Goal: Find contact information: Find contact information

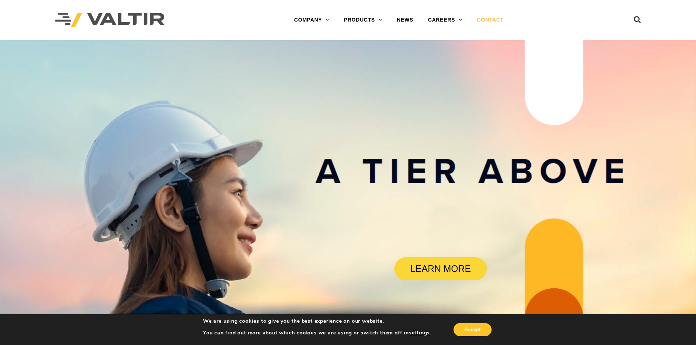
click at [493, 19] on link "CONTACT" at bounding box center [490, 20] width 41 height 15
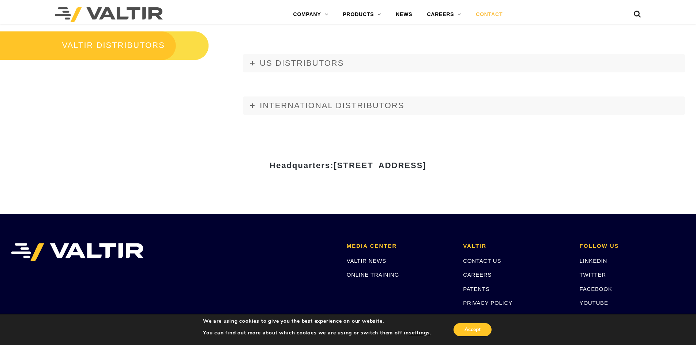
scroll to position [951, 0]
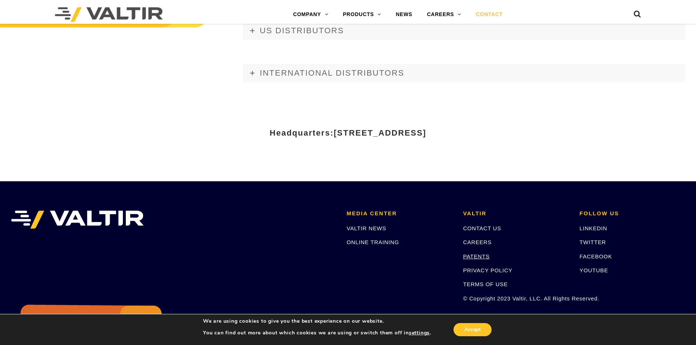
click at [473, 257] on link "PATENTS" at bounding box center [476, 257] width 27 height 6
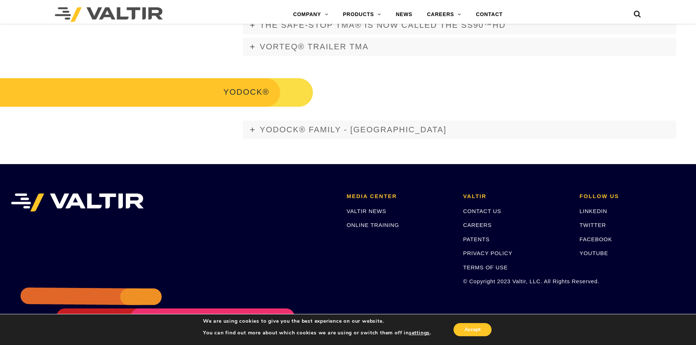
scroll to position [1391, 0]
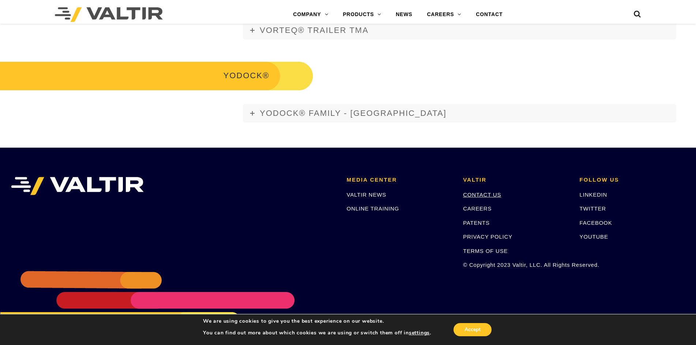
click at [482, 195] on link "CONTACT US" at bounding box center [482, 195] width 38 height 6
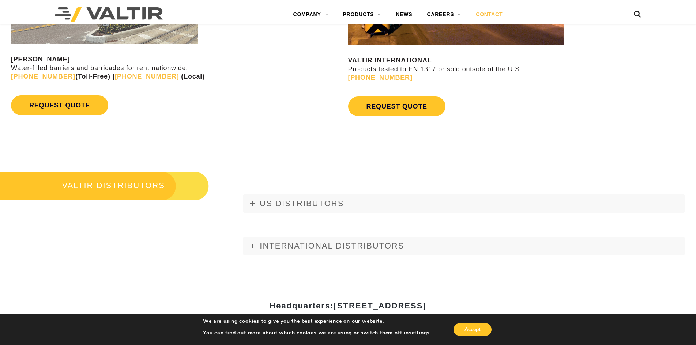
scroll to position [842, 0]
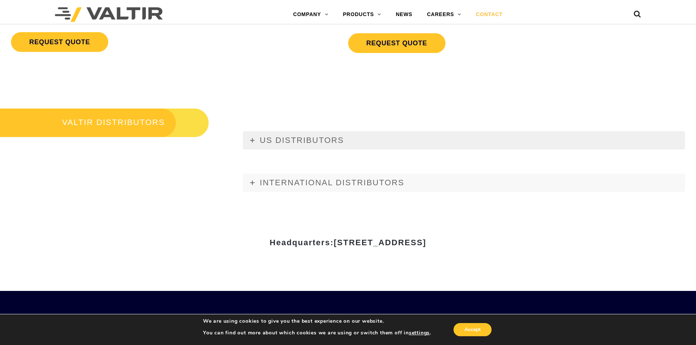
click at [251, 140] on icon at bounding box center [252, 140] width 4 height 4
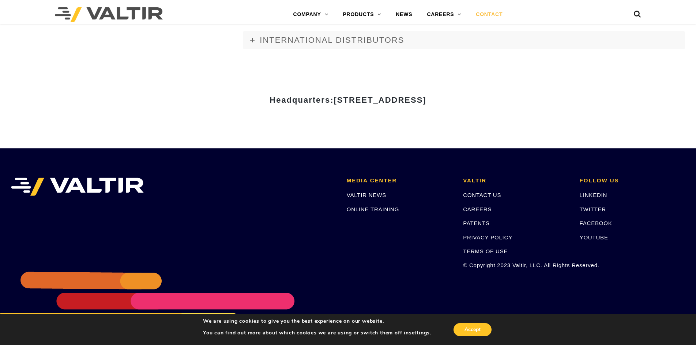
scroll to position [3220, 0]
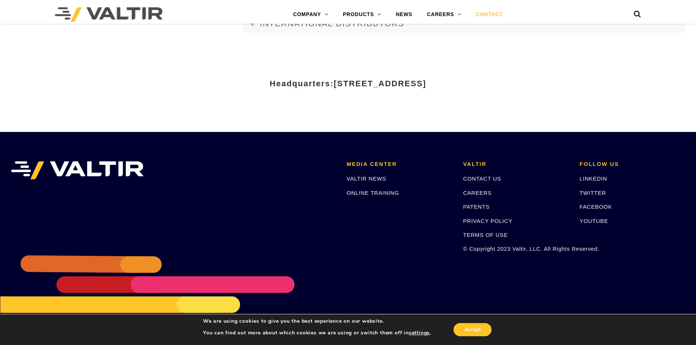
click at [157, 66] on div "Headquarters: 15601 Dallas Parkway, Suite 525 | Addison, TX 75001" at bounding box center [348, 86] width 439 height 91
click at [446, 30] on link "CORE VALUES" at bounding box center [465, 29] width 91 height 15
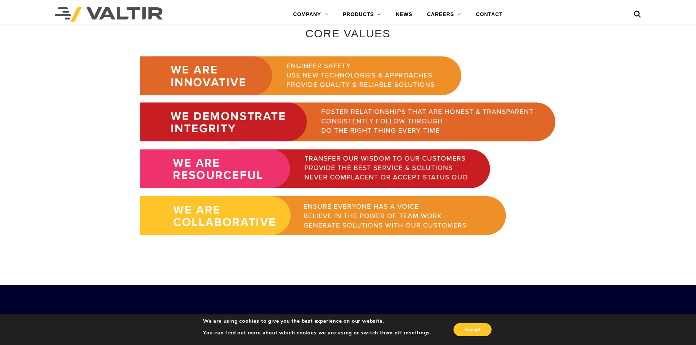
scroll to position [460, 0]
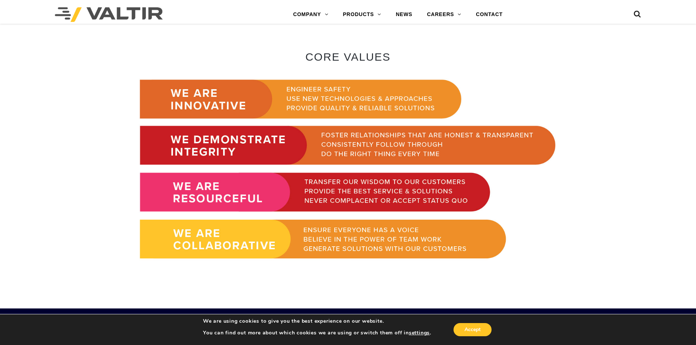
click at [620, 13] on ul at bounding box center [627, 14] width 27 height 13
click at [635, 14] on icon at bounding box center [637, 15] width 7 height 11
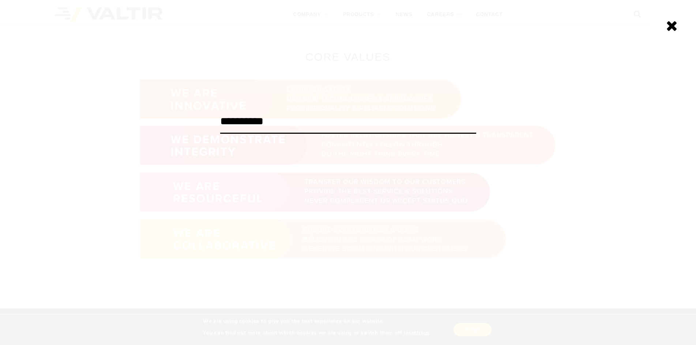
type input "**********"
click input "******" at bounding box center [0, 0] width 0 height 0
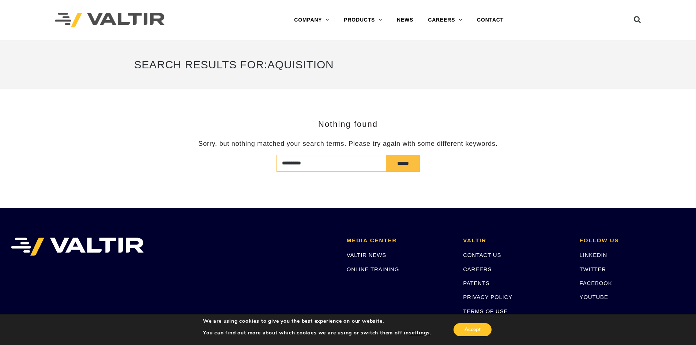
drag, startPoint x: 304, startPoint y: 164, endPoint x: 271, endPoint y: 162, distance: 33.0
click at [271, 162] on form "**********" at bounding box center [348, 163] width 428 height 17
type input "*******"
click at [386, 155] on input "******" at bounding box center [403, 163] width 34 height 17
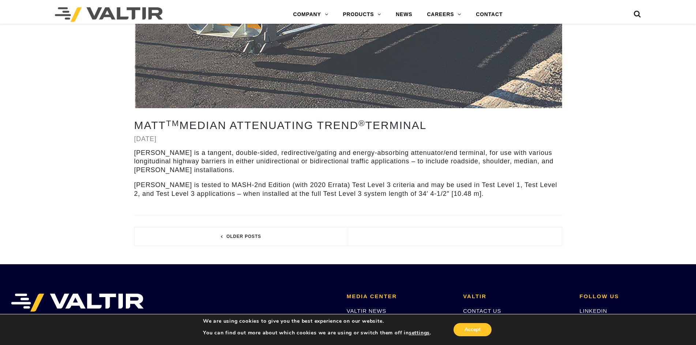
scroll to position [3017, 0]
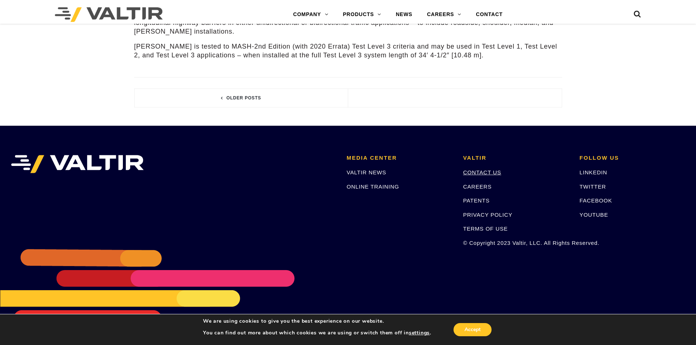
click at [490, 169] on link "CONTACT US" at bounding box center [482, 172] width 38 height 6
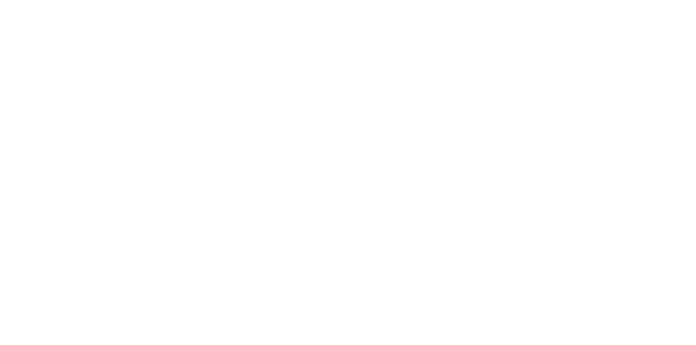
scroll to position [220, 0]
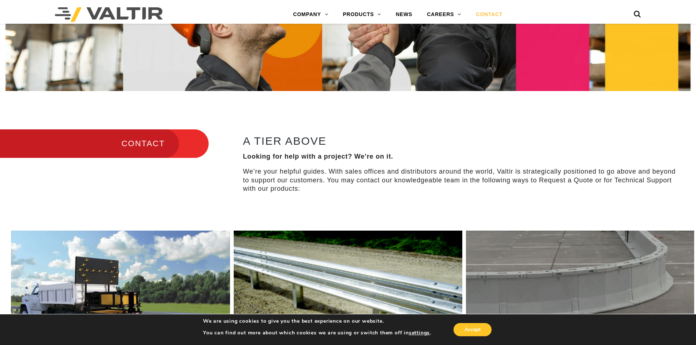
click at [149, 137] on h3 "CONTACT" at bounding box center [104, 143] width 209 height 31
click at [149, 142] on h3 "CONTACT" at bounding box center [104, 143] width 209 height 31
click at [288, 146] on div "A TIER ABOVE Looking for help with a project? We’re on it. We’re your helpful g…" at bounding box center [460, 164] width 434 height 59
click at [249, 142] on h2 "A TIER ABOVE" at bounding box center [460, 141] width 434 height 12
click at [132, 147] on h3 "CONTACT" at bounding box center [104, 143] width 209 height 31
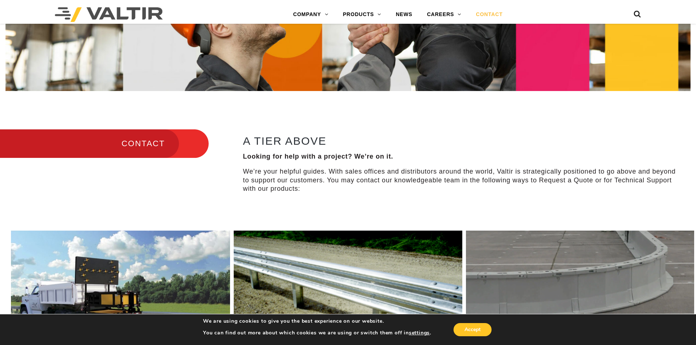
click at [78, 148] on h3 "CONTACT" at bounding box center [104, 143] width 209 height 31
drag, startPoint x: 175, startPoint y: 142, endPoint x: 183, endPoint y: 142, distance: 8.8
click at [176, 142] on h3 "CONTACT" at bounding box center [104, 143] width 209 height 31
drag, startPoint x: 205, startPoint y: 143, endPoint x: 384, endPoint y: 160, distance: 180.0
click at [384, 160] on strong "Looking for help with a project? We’re on it." at bounding box center [318, 156] width 150 height 7
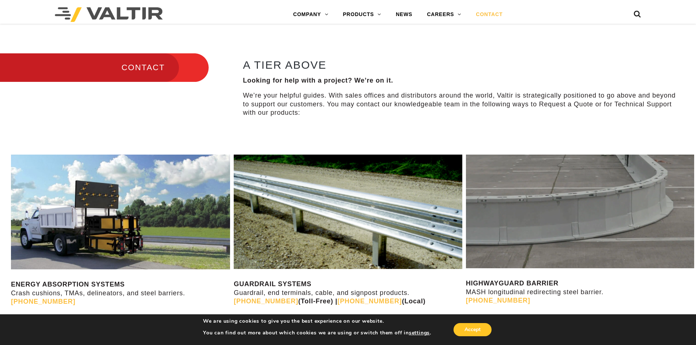
scroll to position [183, 0]
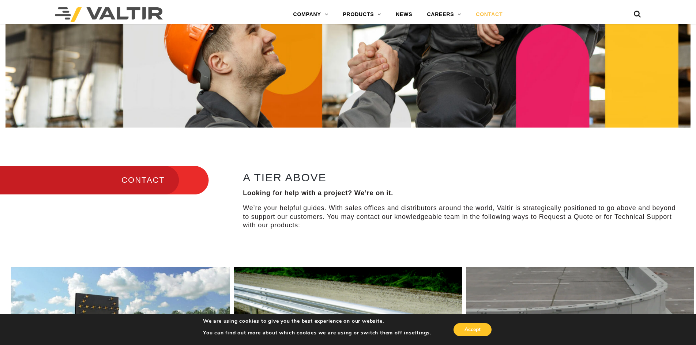
click at [136, 175] on h3 "CONTACT" at bounding box center [104, 180] width 209 height 31
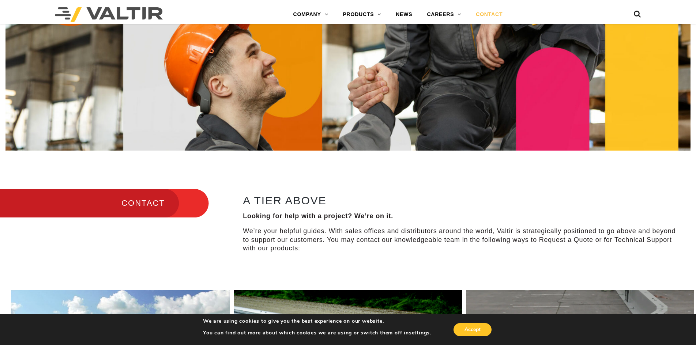
scroll to position [256, 0]
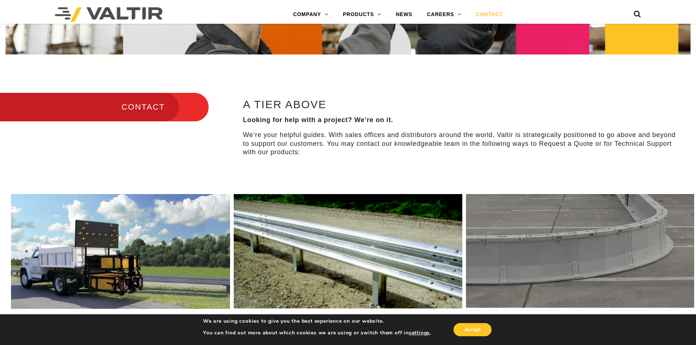
click at [257, 134] on p "We’re your helpful guides. With sales offices and distributors around the world…" at bounding box center [460, 144] width 434 height 26
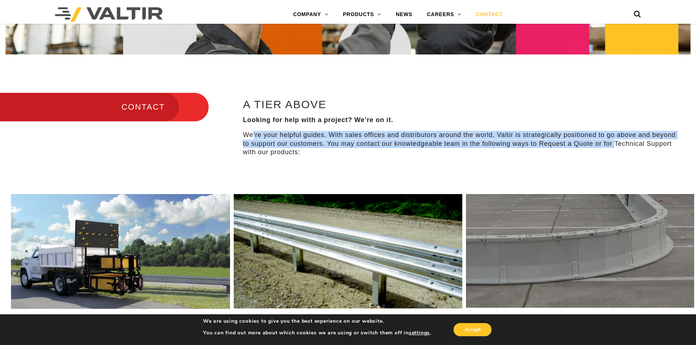
drag, startPoint x: 253, startPoint y: 135, endPoint x: 614, endPoint y: 146, distance: 361.7
click at [614, 146] on p "We’re your helpful guides. With sales offices and distributors around the world…" at bounding box center [460, 144] width 434 height 26
